Goal: Transaction & Acquisition: Purchase product/service

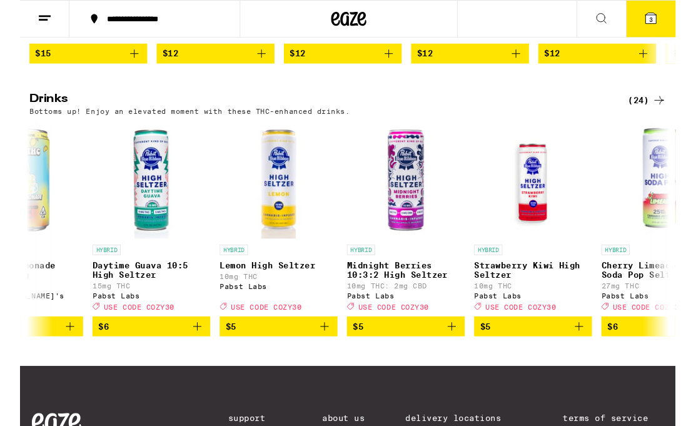
scroll to position [0, 207]
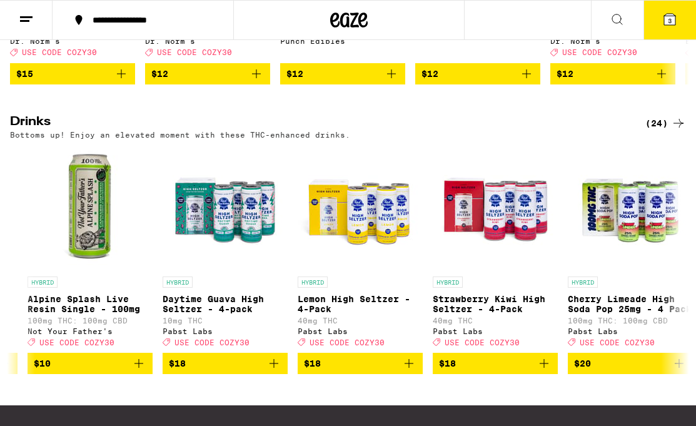
scroll to position [0, 2278]
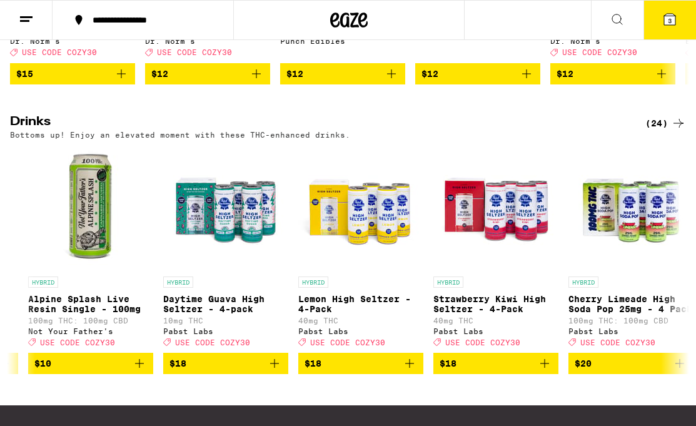
click at [423, 374] on button "$18" at bounding box center [360, 363] width 125 height 21
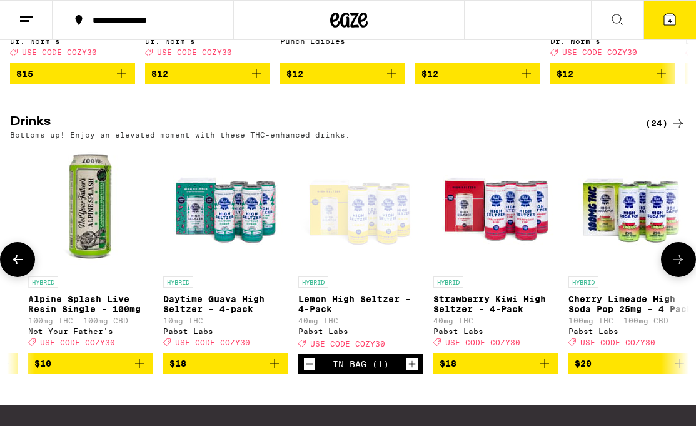
click at [418, 370] on button "Increment" at bounding box center [412, 364] width 13 height 13
click at [539, 371] on icon "Add to bag" at bounding box center [544, 363] width 15 height 15
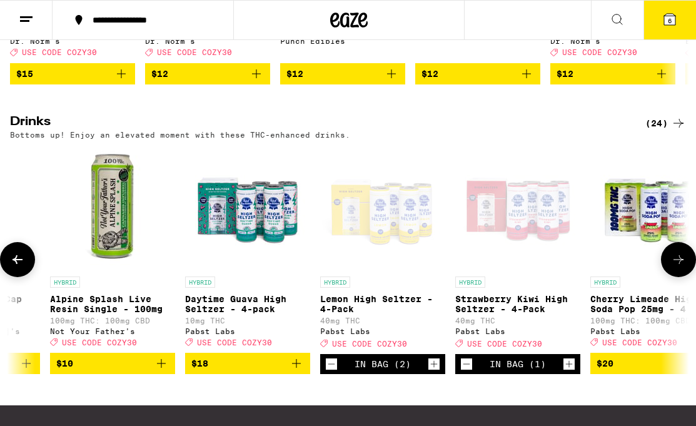
scroll to position [0, 2257]
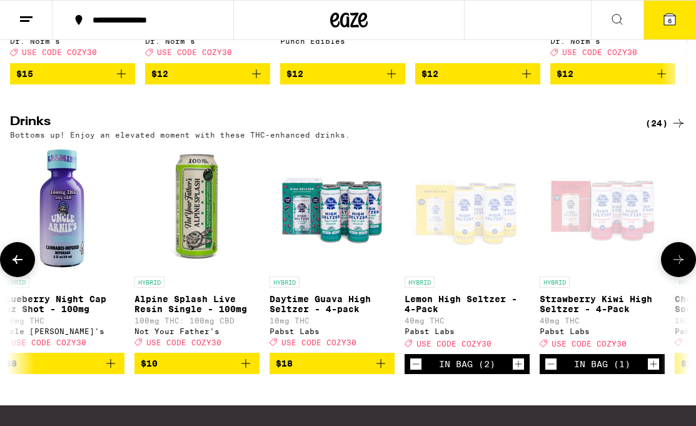
click at [342, 255] on img "Open page for Daytime Guava High Seltzer - 4-pack from Pabst Labs" at bounding box center [332, 207] width 125 height 125
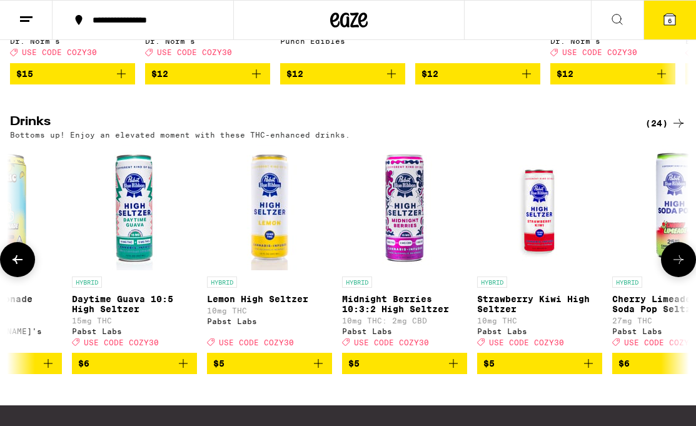
scroll to position [0, 211]
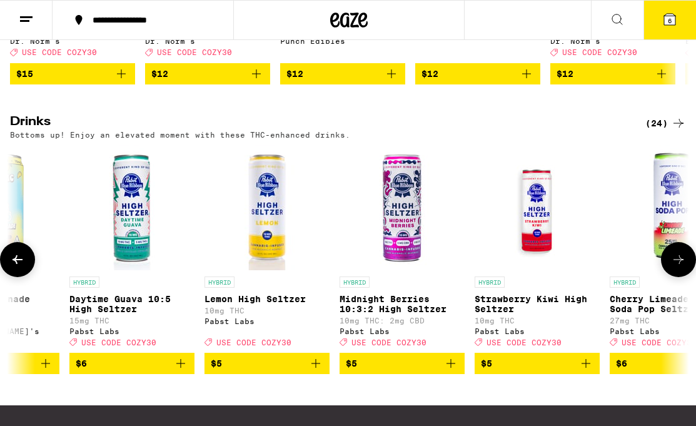
click at [411, 314] on p "Midnight Berries 10:3:2 High Seltzer" at bounding box center [402, 304] width 125 height 20
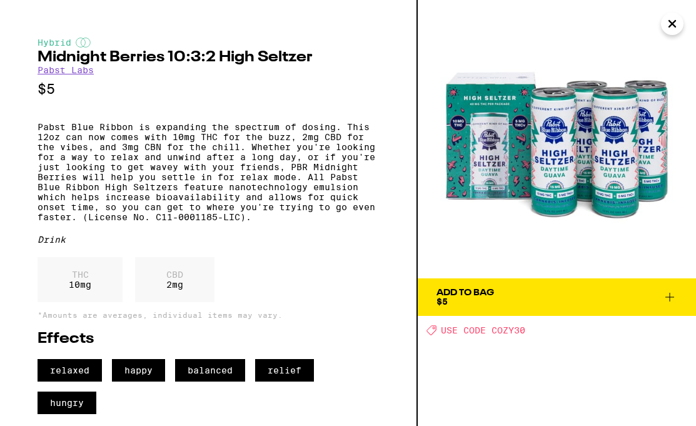
click at [641, 26] on icon "Close" at bounding box center [672, 23] width 15 height 19
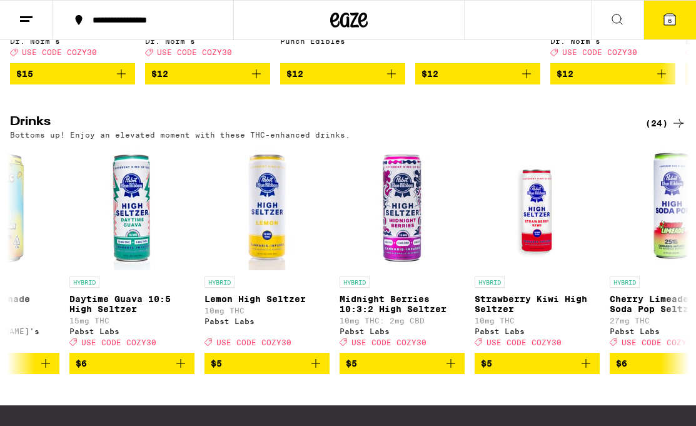
click at [455, 371] on icon "Add to bag" at bounding box center [450, 363] width 15 height 15
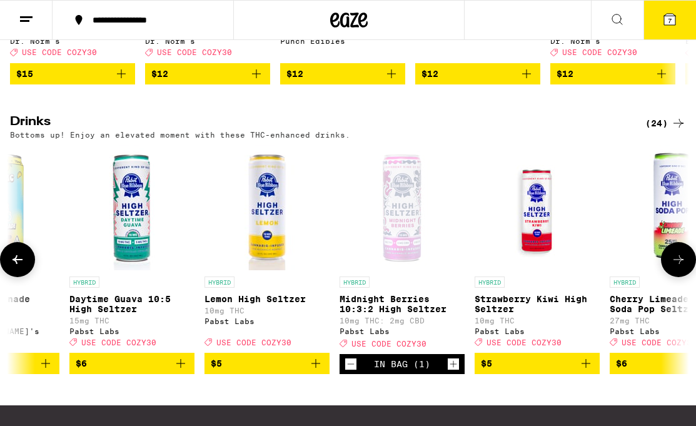
click at [455, 371] on icon "Increment" at bounding box center [453, 363] width 11 height 15
click at [454, 371] on icon "Increment" at bounding box center [453, 363] width 11 height 15
click at [457, 371] on icon "Increment" at bounding box center [453, 363] width 11 height 15
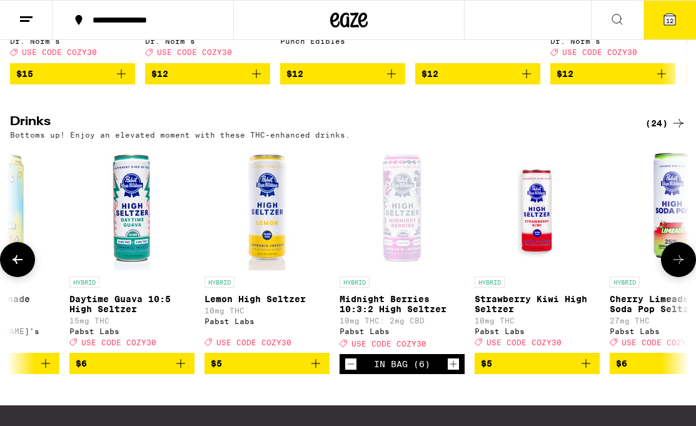
click at [453, 371] on icon "Increment" at bounding box center [453, 363] width 11 height 15
click at [453, 368] on icon "Increment" at bounding box center [453, 364] width 7 height 7
click at [455, 371] on icon "Increment" at bounding box center [453, 363] width 11 height 15
click at [456, 371] on icon "Increment" at bounding box center [453, 363] width 11 height 15
click at [457, 371] on icon "Increment" at bounding box center [453, 363] width 11 height 15
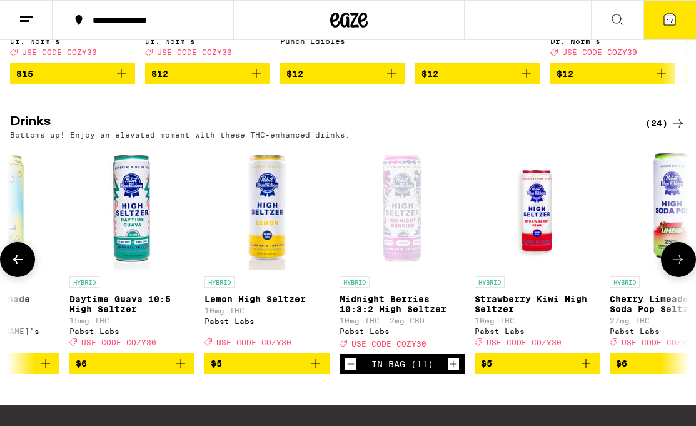
click at [456, 371] on icon "Increment" at bounding box center [453, 363] width 11 height 15
click at [477, 270] on img "Open page for Strawberry Kiwi High Seltzer from Pabst Labs" at bounding box center [537, 207] width 125 height 125
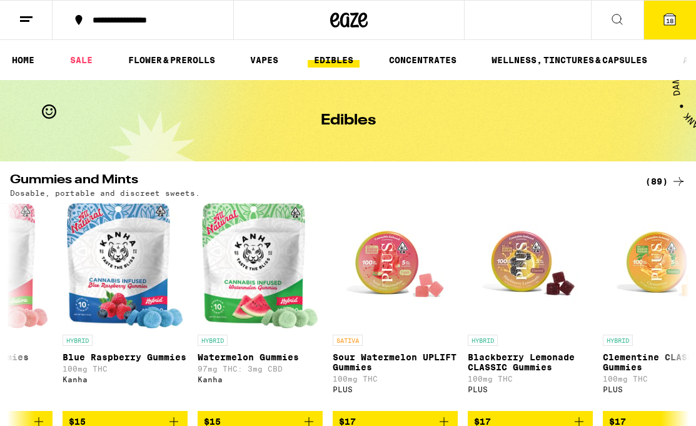
click at [595, 63] on link "WELLNESS, TINCTURES & CAPSULES" at bounding box center [569, 60] width 168 height 15
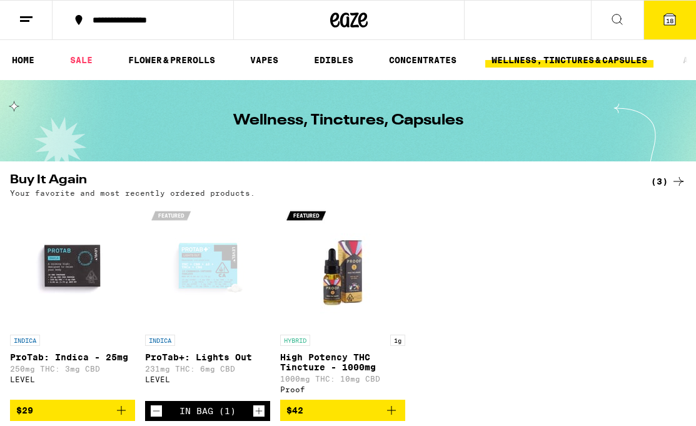
click at [641, 21] on span "18" at bounding box center [670, 21] width 8 height 8
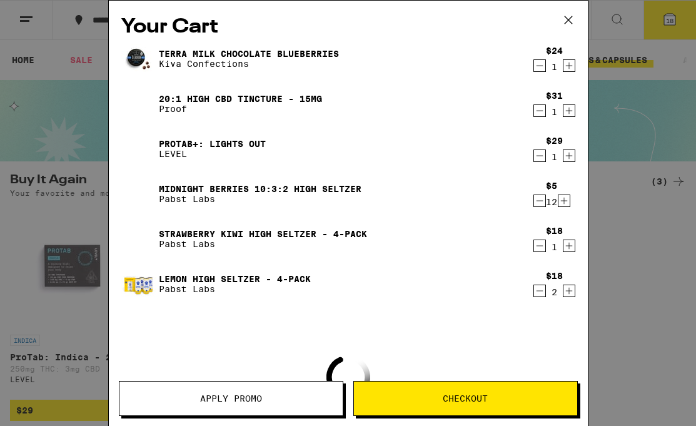
click at [309, 391] on button "Apply Promo" at bounding box center [231, 398] width 225 height 35
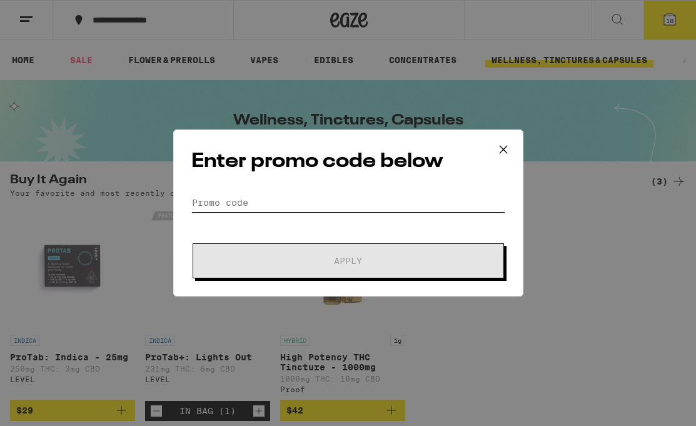
click at [332, 204] on input "Promo Code" at bounding box center [348, 202] width 314 height 19
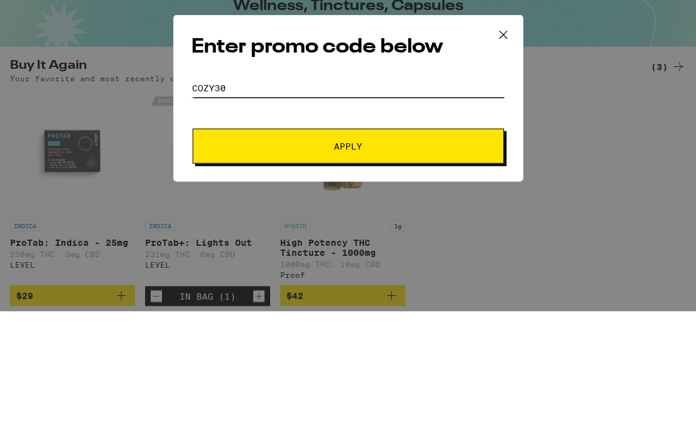
type input "Cozy30"
click at [393, 256] on span "Apply" at bounding box center [348, 260] width 225 height 9
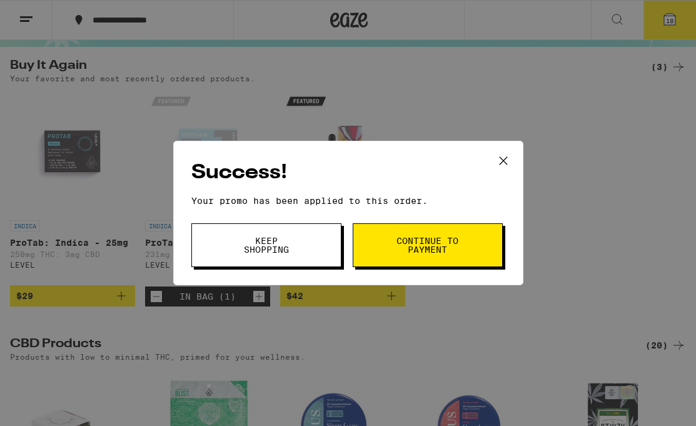
click at [452, 250] on span "Continue to payment" at bounding box center [428, 245] width 64 height 18
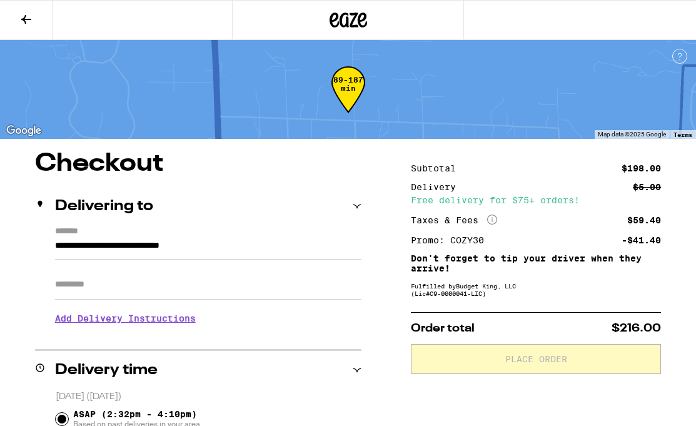
click at [30, 20] on icon at bounding box center [26, 19] width 15 height 15
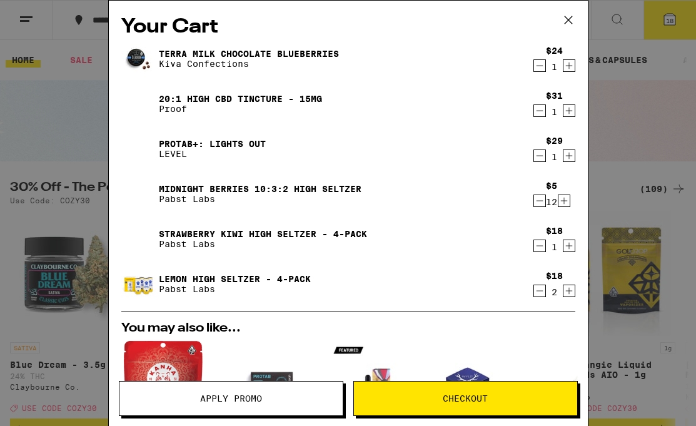
click at [536, 116] on icon "Decrement" at bounding box center [539, 110] width 11 height 15
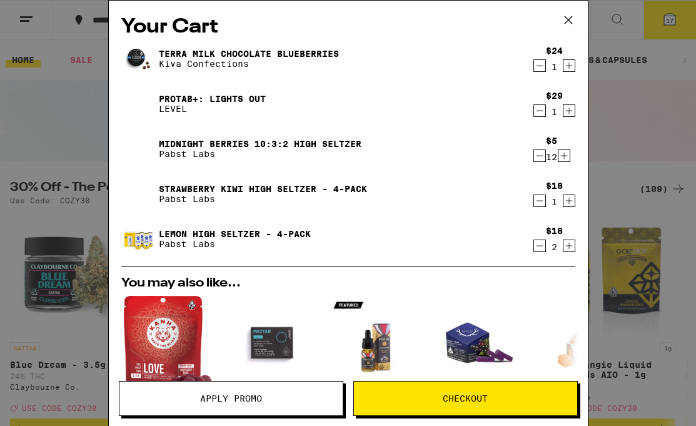
click at [540, 68] on icon "Decrement" at bounding box center [539, 65] width 11 height 15
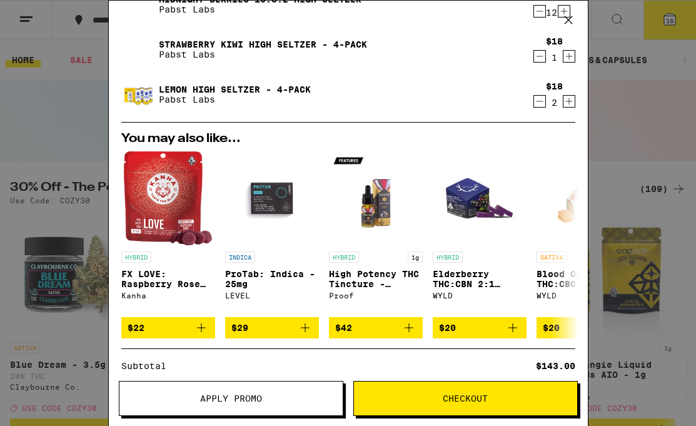
click at [493, 391] on span "Checkout" at bounding box center [465, 398] width 223 height 9
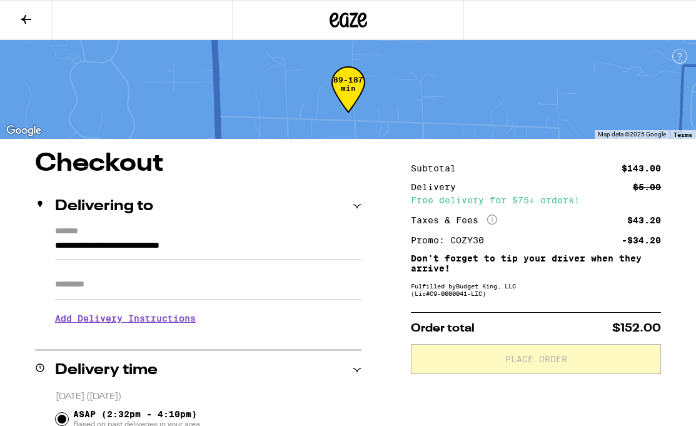
click at [31, 15] on icon at bounding box center [26, 19] width 15 height 15
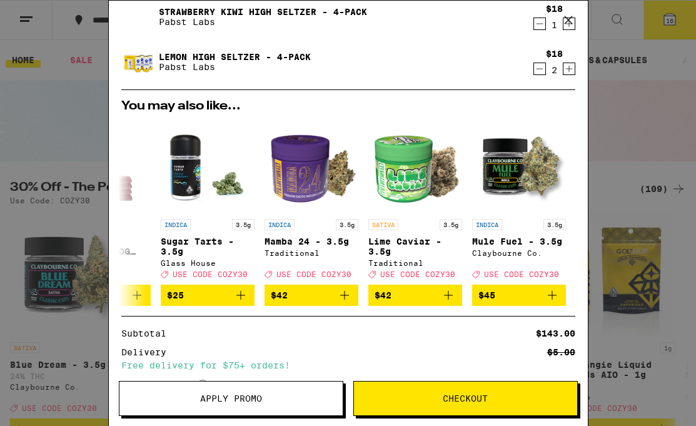
scroll to position [0, 583]
click at [63, 136] on div "Your Cart ProTab+: Lights Out LEVEL $29 1 Midnight Berries 10:3:2 High [PERSON_…" at bounding box center [348, 213] width 696 height 426
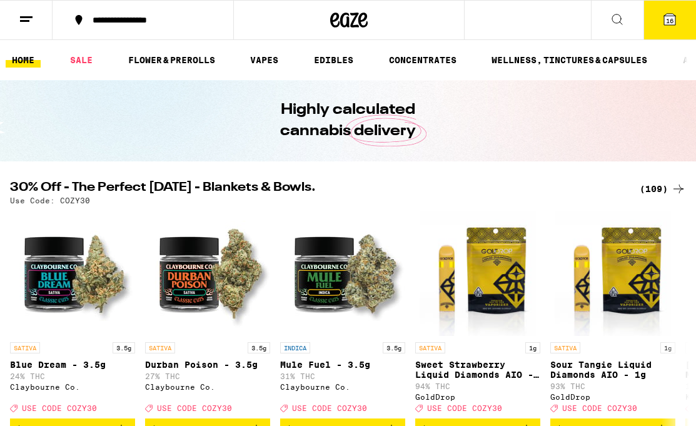
click at [338, 59] on link "EDIBLES" at bounding box center [334, 60] width 52 height 15
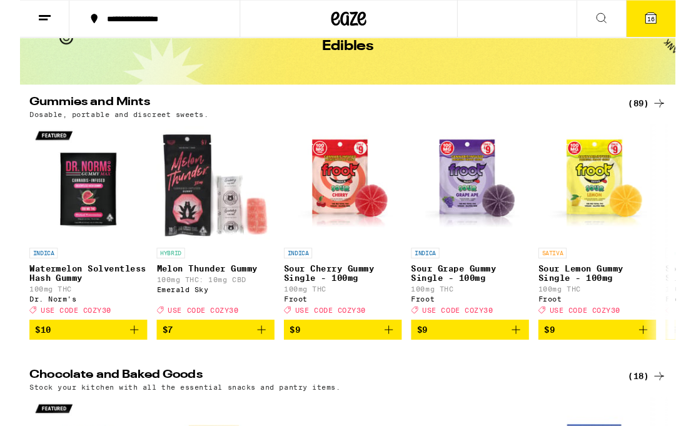
scroll to position [91, 0]
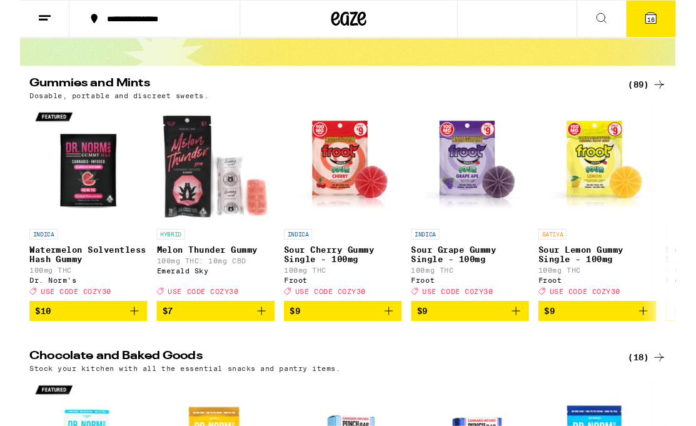
click at [423, 384] on h2 "Chocolate and Baked Goods" at bounding box center [317, 379] width 615 height 15
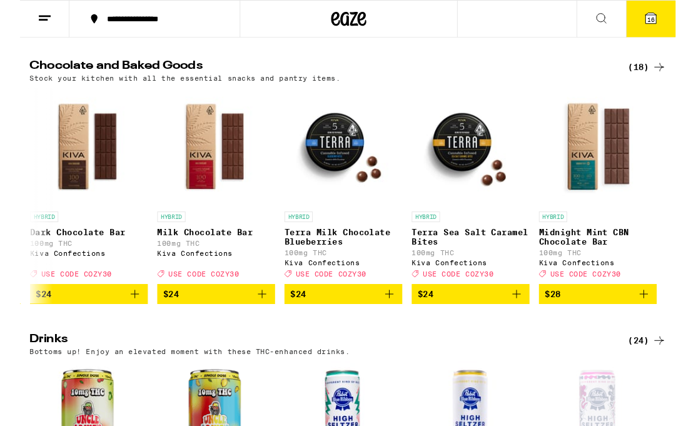
scroll to position [406, 0]
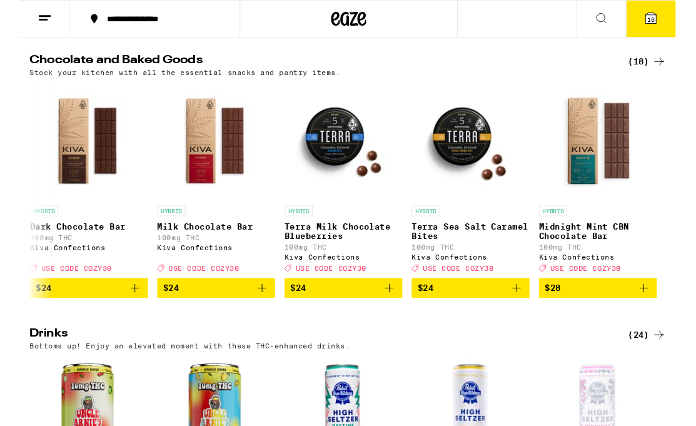
click at [395, 313] on icon "Add to bag" at bounding box center [392, 305] width 15 height 15
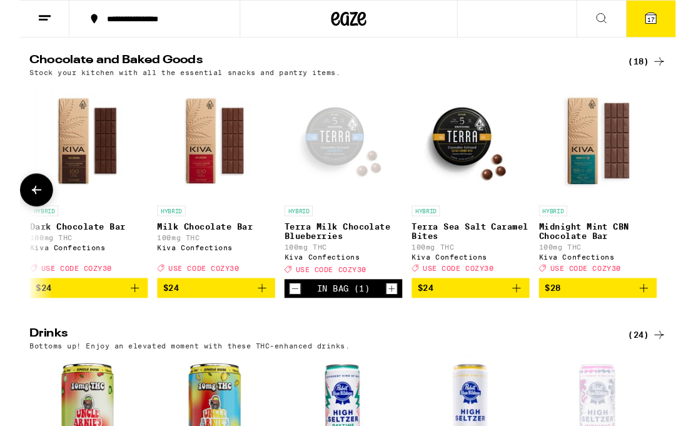
scroll to position [406, 0]
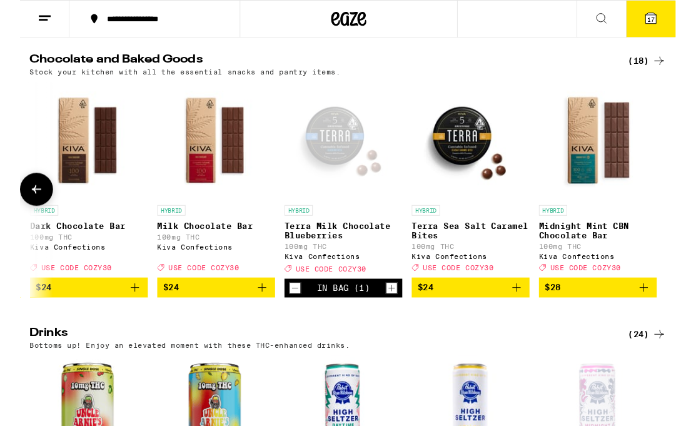
click at [641, 20] on icon at bounding box center [669, 19] width 11 height 11
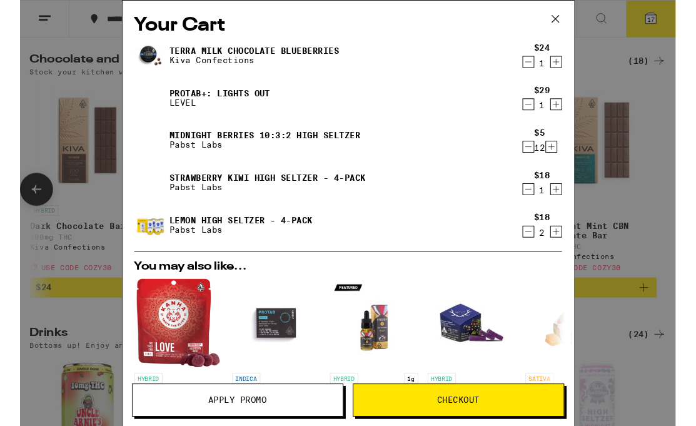
click at [368, 391] on button "Checkout" at bounding box center [465, 424] width 225 height 35
